Goal: Task Accomplishment & Management: Complete application form

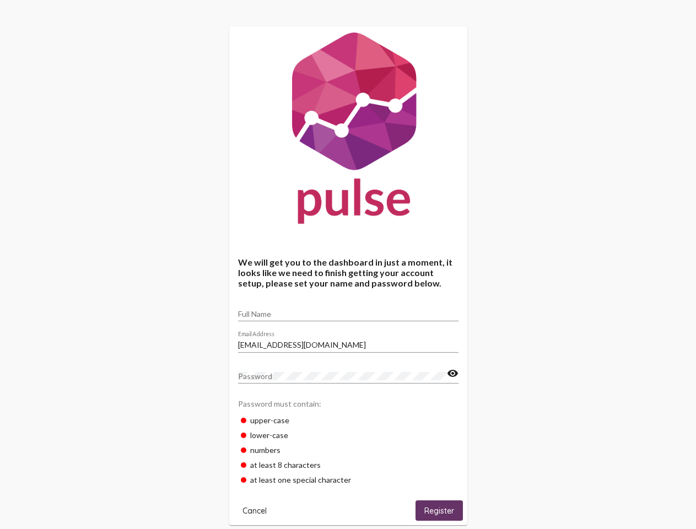
click at [348, 310] on input "Full Name" at bounding box center [348, 314] width 221 height 9
click at [348, 342] on input "[EMAIL_ADDRESS][DOMAIN_NAME]" at bounding box center [348, 345] width 221 height 9
click at [453, 374] on mat-icon "visibility" at bounding box center [453, 373] width 12 height 13
click at [255, 511] on span "Cancel" at bounding box center [255, 511] width 24 height 10
click at [439, 511] on span "Register" at bounding box center [440, 511] width 30 height 10
